Goal: Information Seeking & Learning: Find specific fact

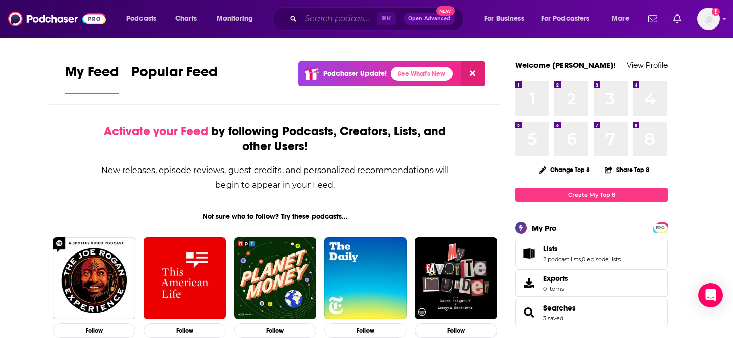
click at [340, 16] on input "Search podcasts, credits, & more..." at bounding box center [339, 19] width 76 height 16
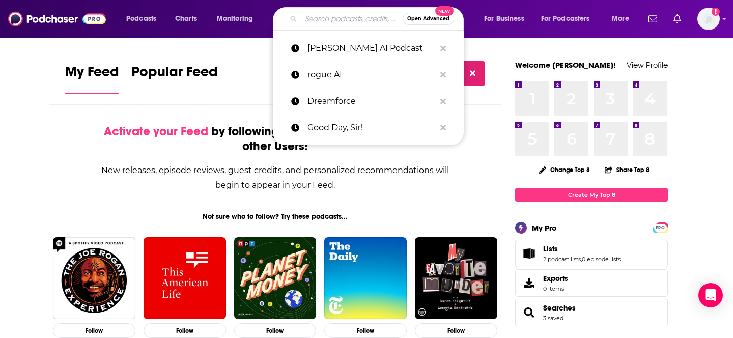
paste input "The Independent CPA Podcast"
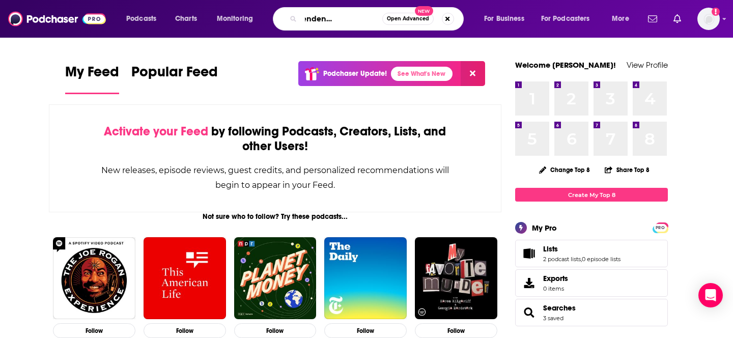
type input "The Independent CPA Podcast"
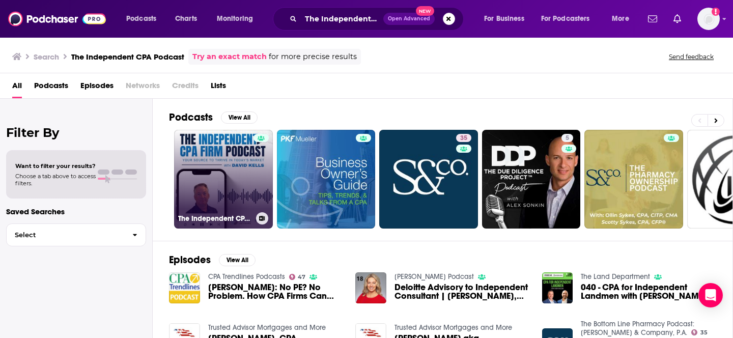
click at [199, 139] on link "The Independent CPA Firm Podcast: Your Source to Thrive in [DATE] Market" at bounding box center [223, 179] width 99 height 99
